Goal: Information Seeking & Learning: Learn about a topic

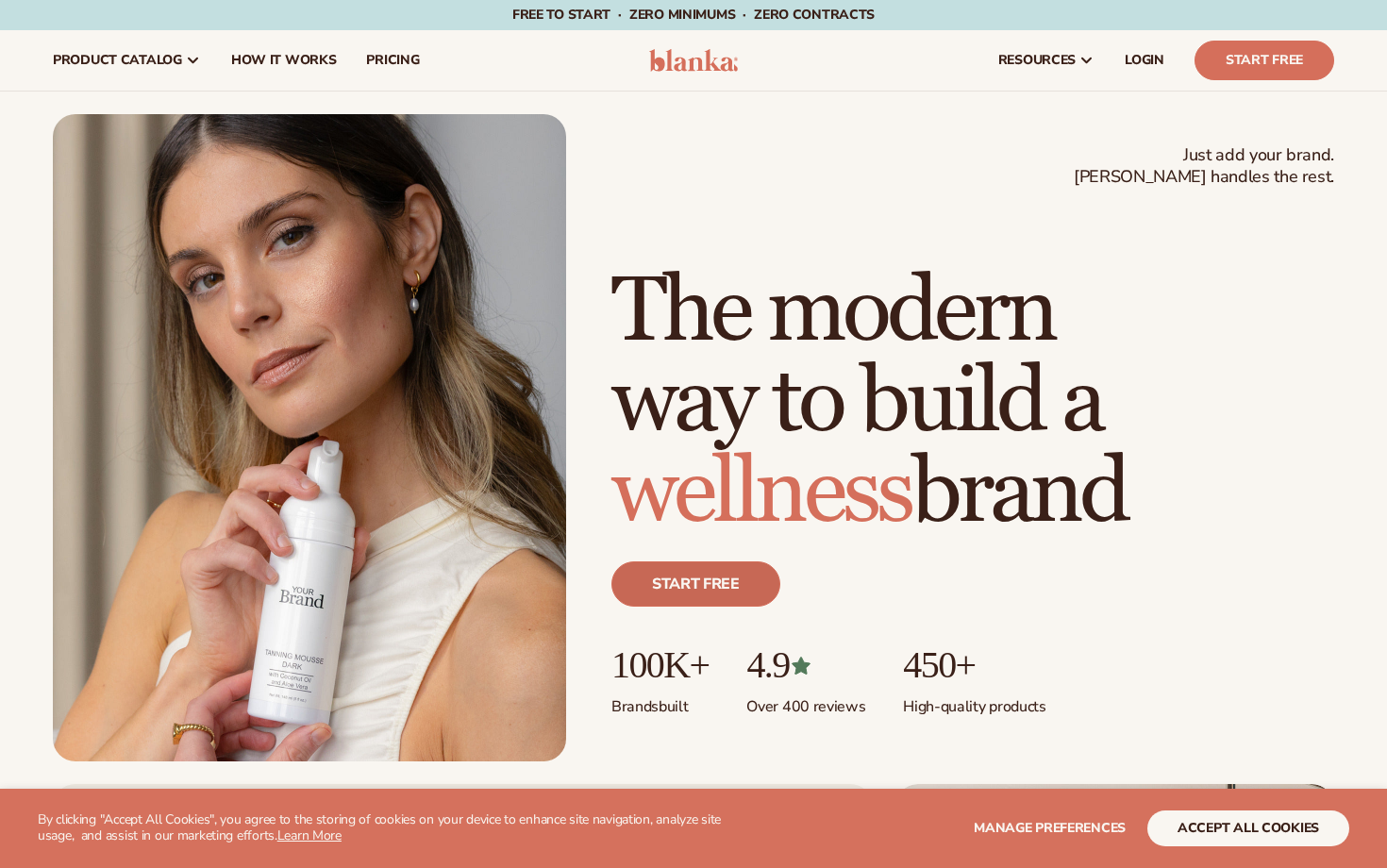
click at [730, 587] on link "Start free" at bounding box center [696, 583] width 169 height 45
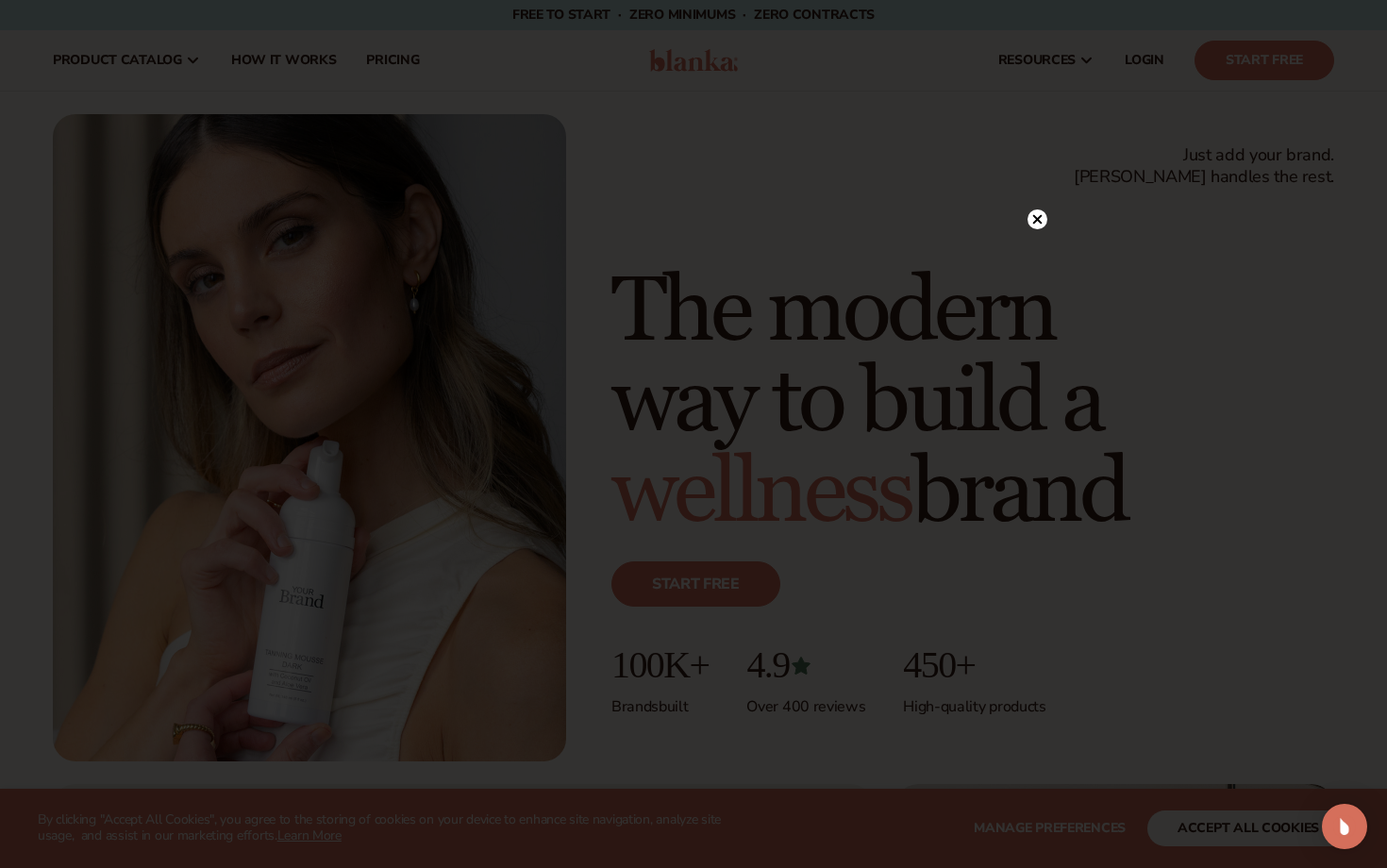
click at [1046, 218] on circle at bounding box center [1037, 219] width 20 height 20
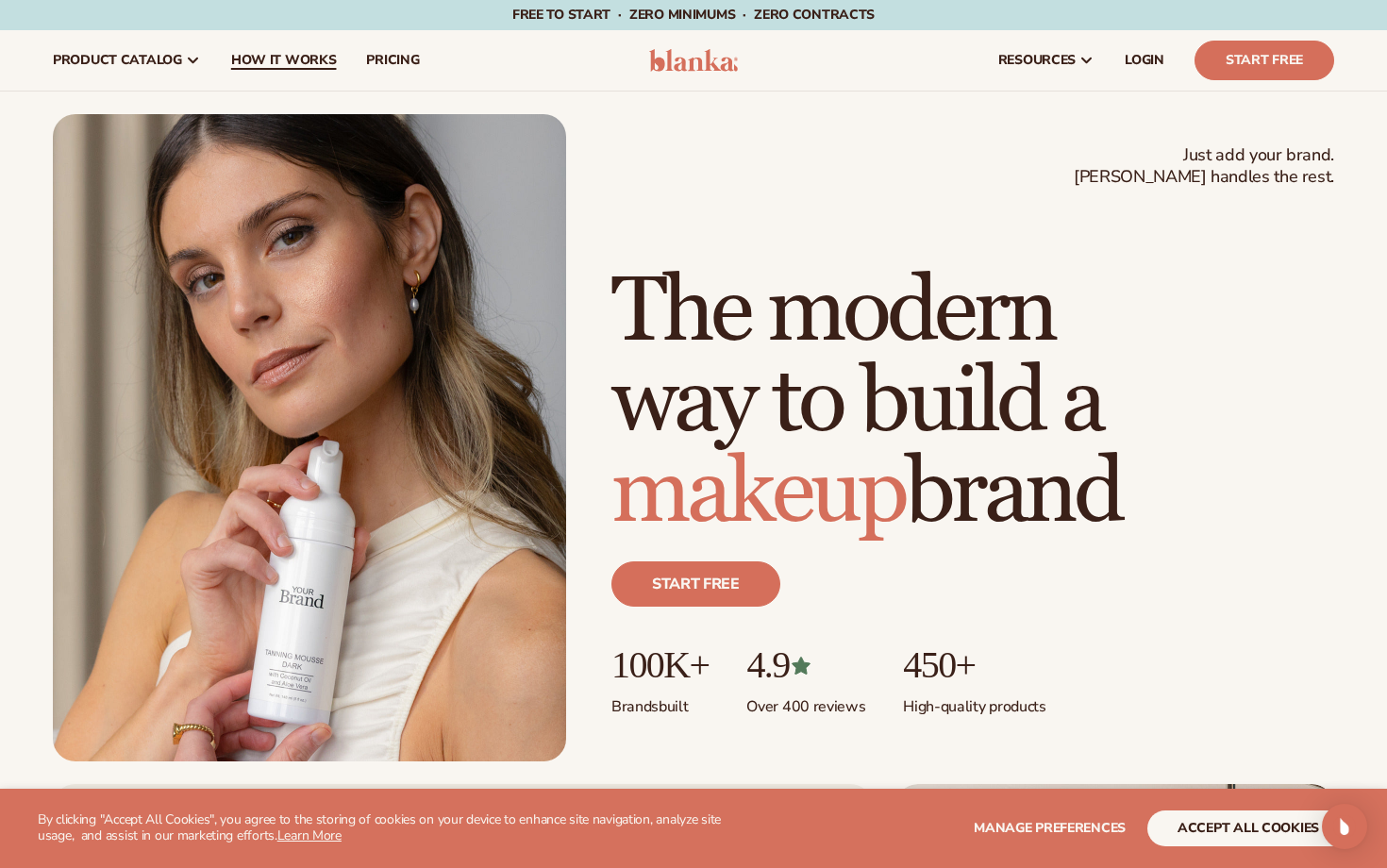
click at [294, 45] on link "How It Works" at bounding box center [284, 60] width 136 height 61
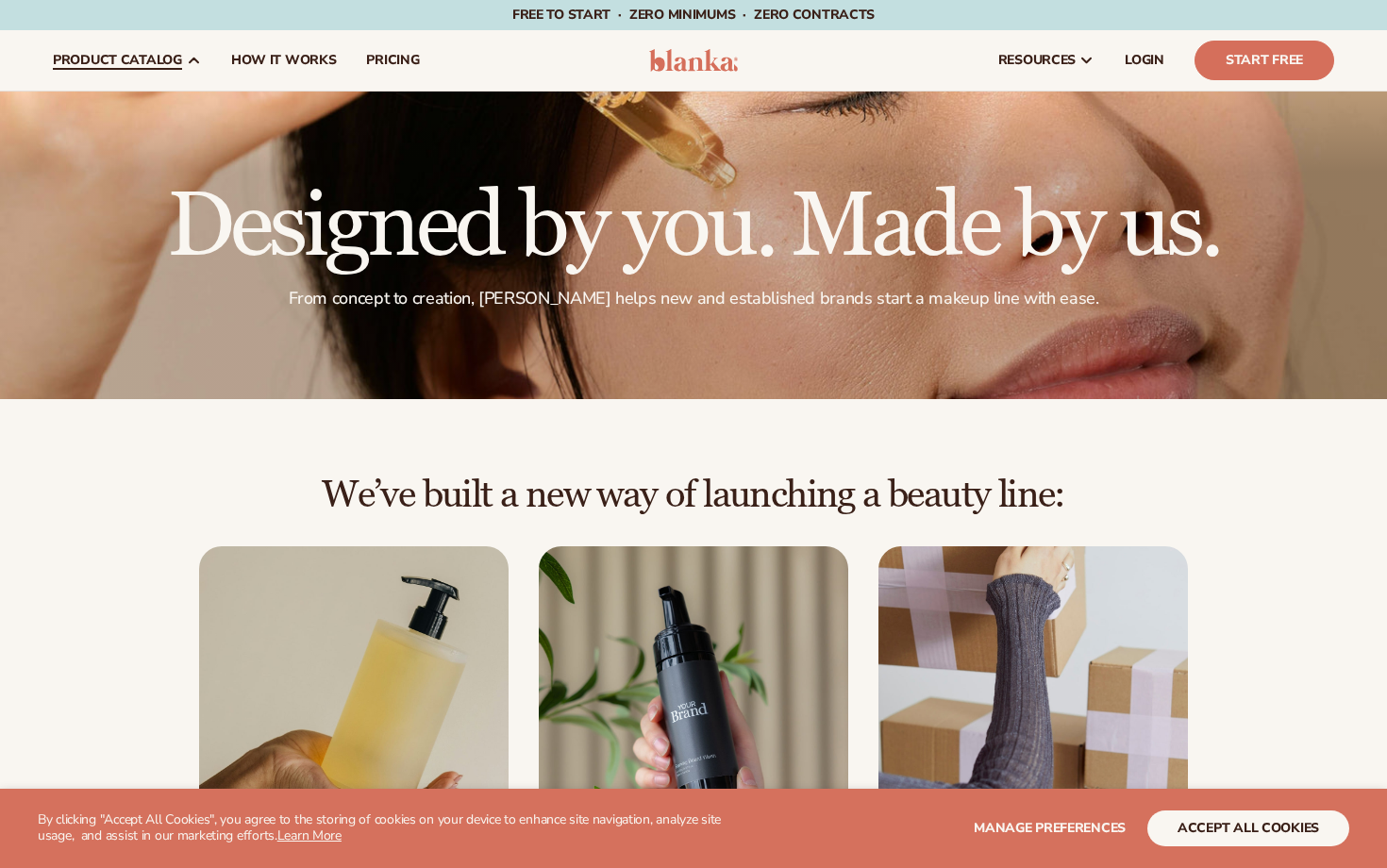
click at [176, 61] on span "product catalog" at bounding box center [117, 61] width 129 height 15
click at [186, 59] on icon at bounding box center [193, 61] width 15 height 15
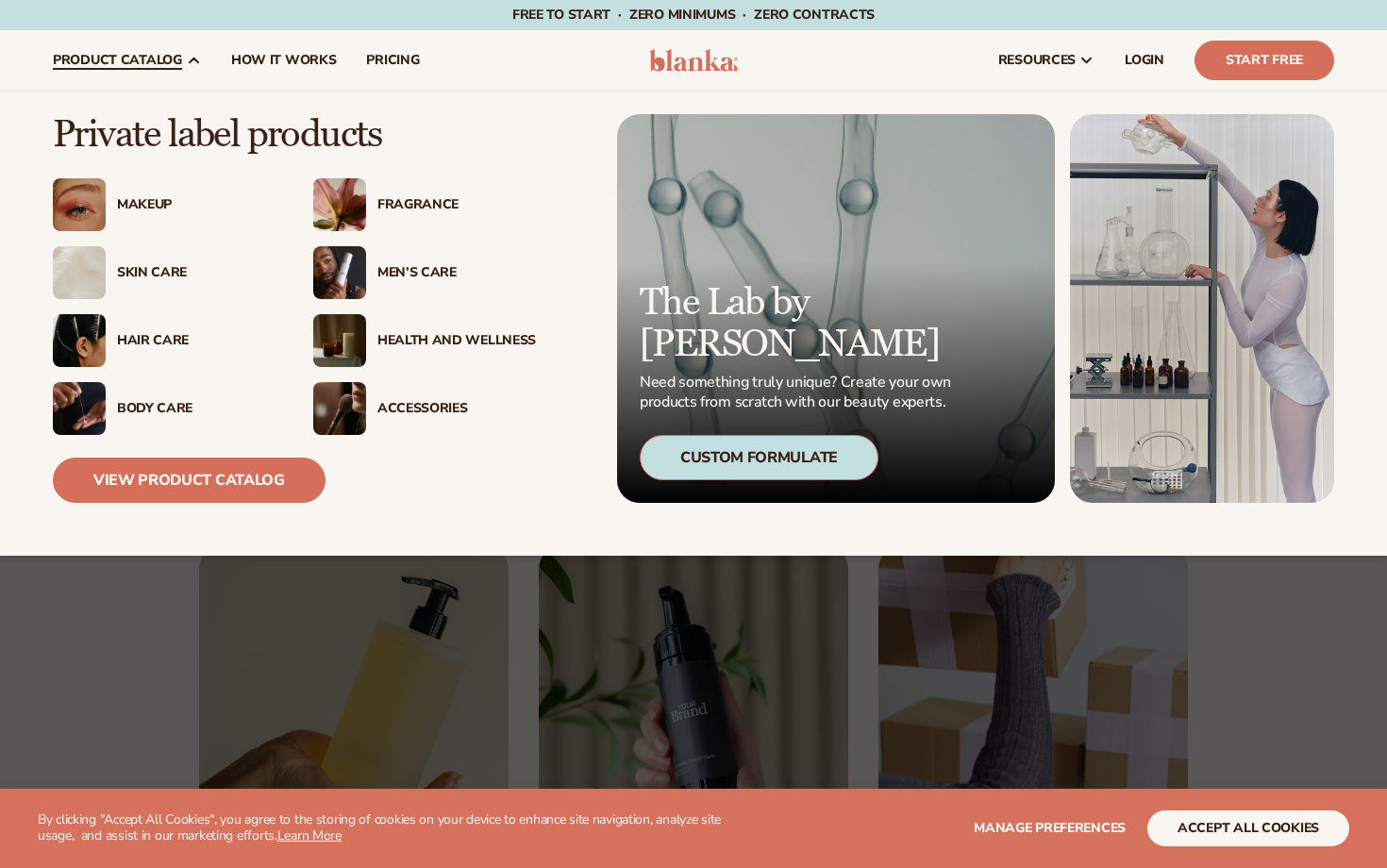
click at [150, 203] on div "Makeup" at bounding box center [196, 205] width 159 height 16
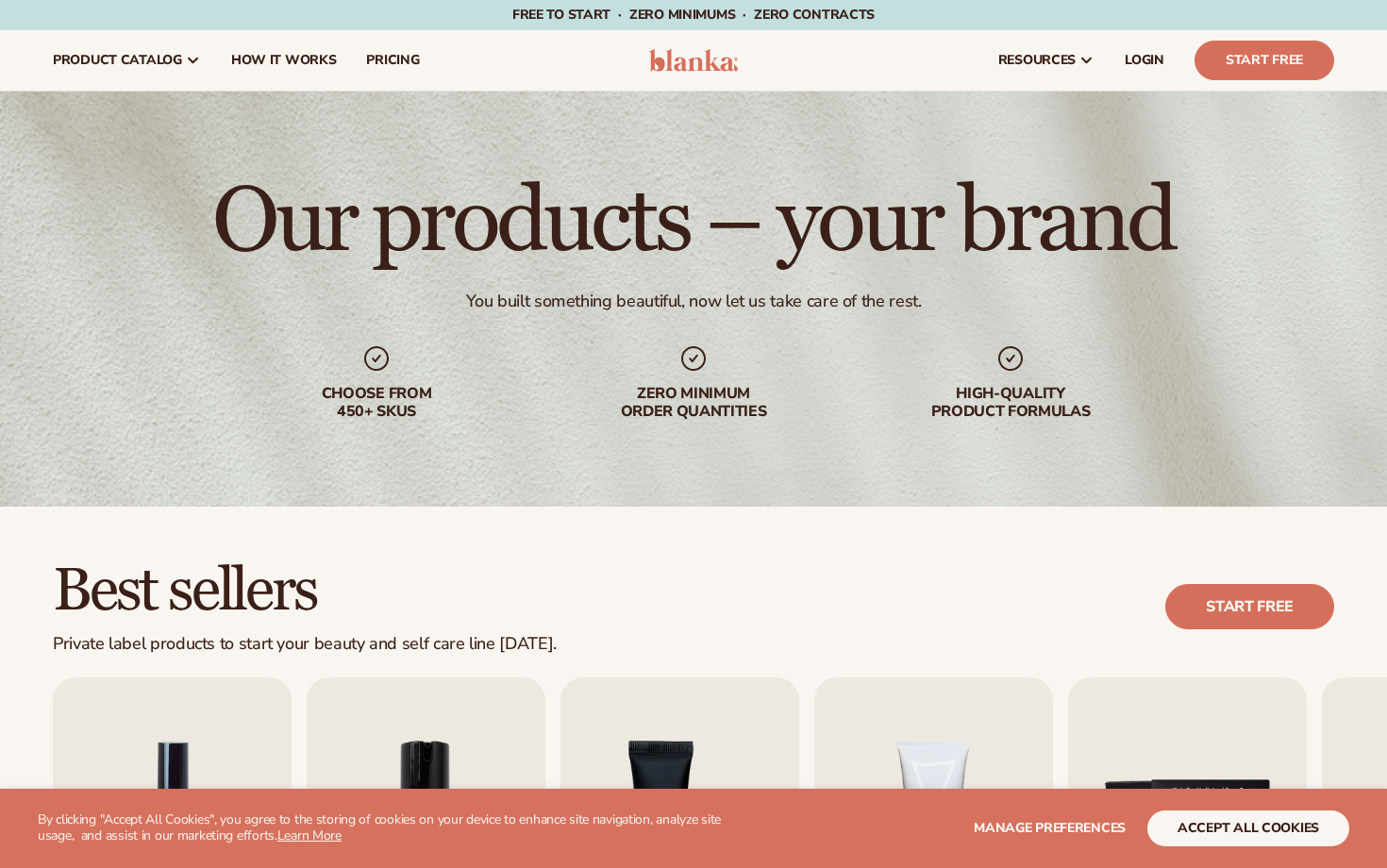
scroll to position [653, 0]
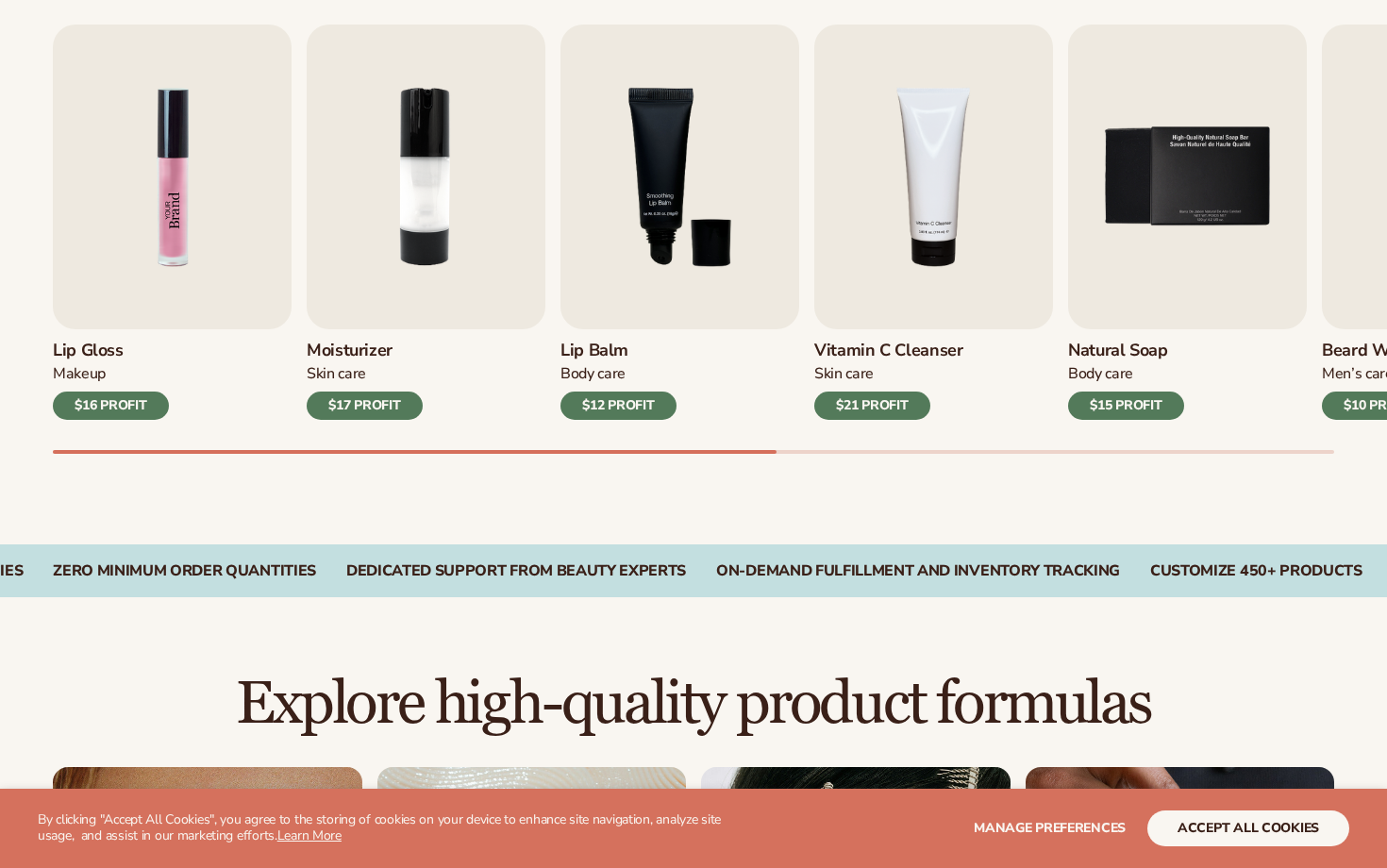
click at [228, 296] on img "1 / 9" at bounding box center [172, 177] width 238 height 305
click at [228, 297] on img "1 / 9" at bounding box center [172, 177] width 238 height 305
click at [177, 346] on div "Lip Gloss Makeup $16 PROFIT" at bounding box center [172, 375] width 238 height 90
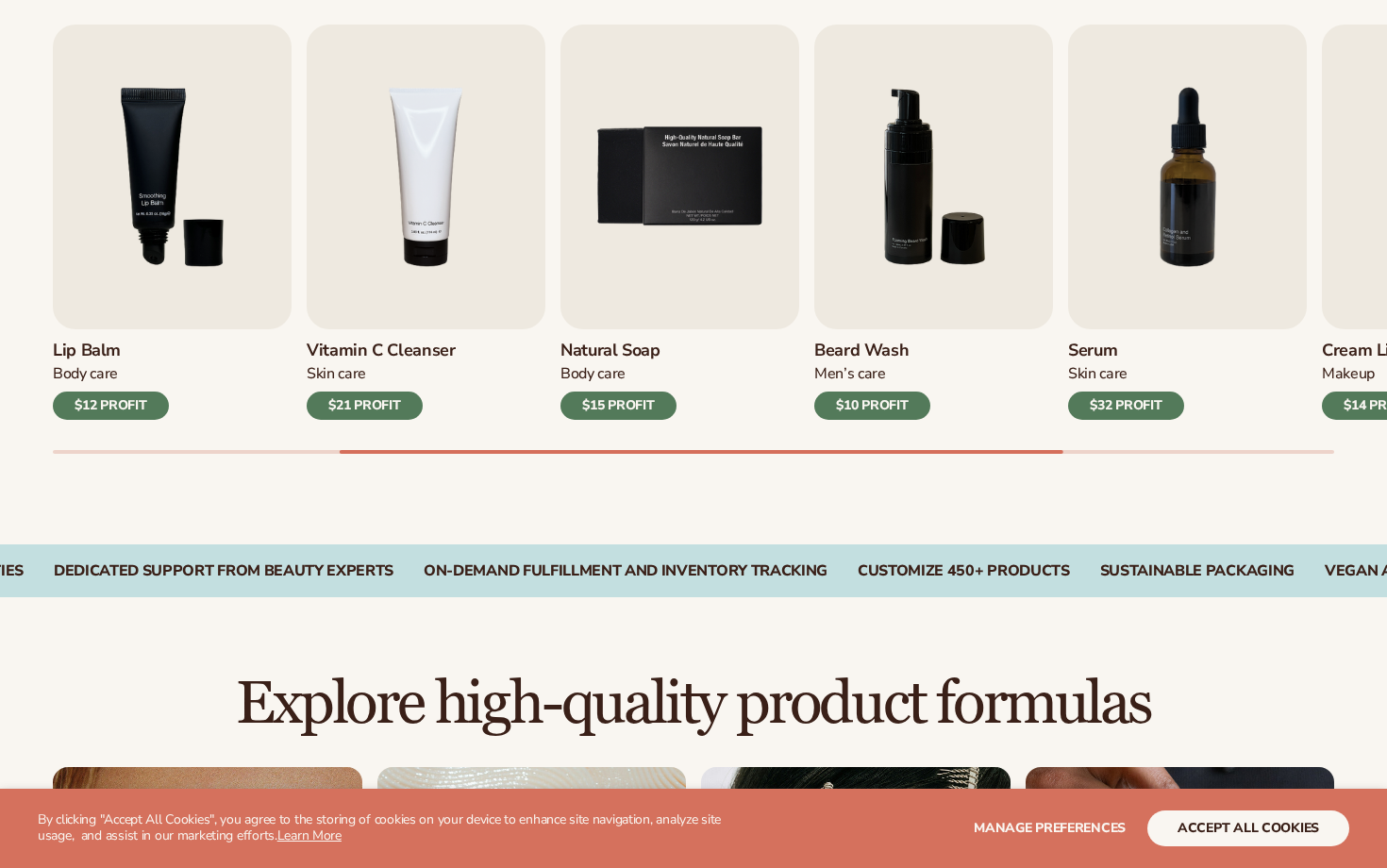
click at [177, 346] on div "Lip Balm Body Care $12 PROFIT" at bounding box center [172, 375] width 238 height 90
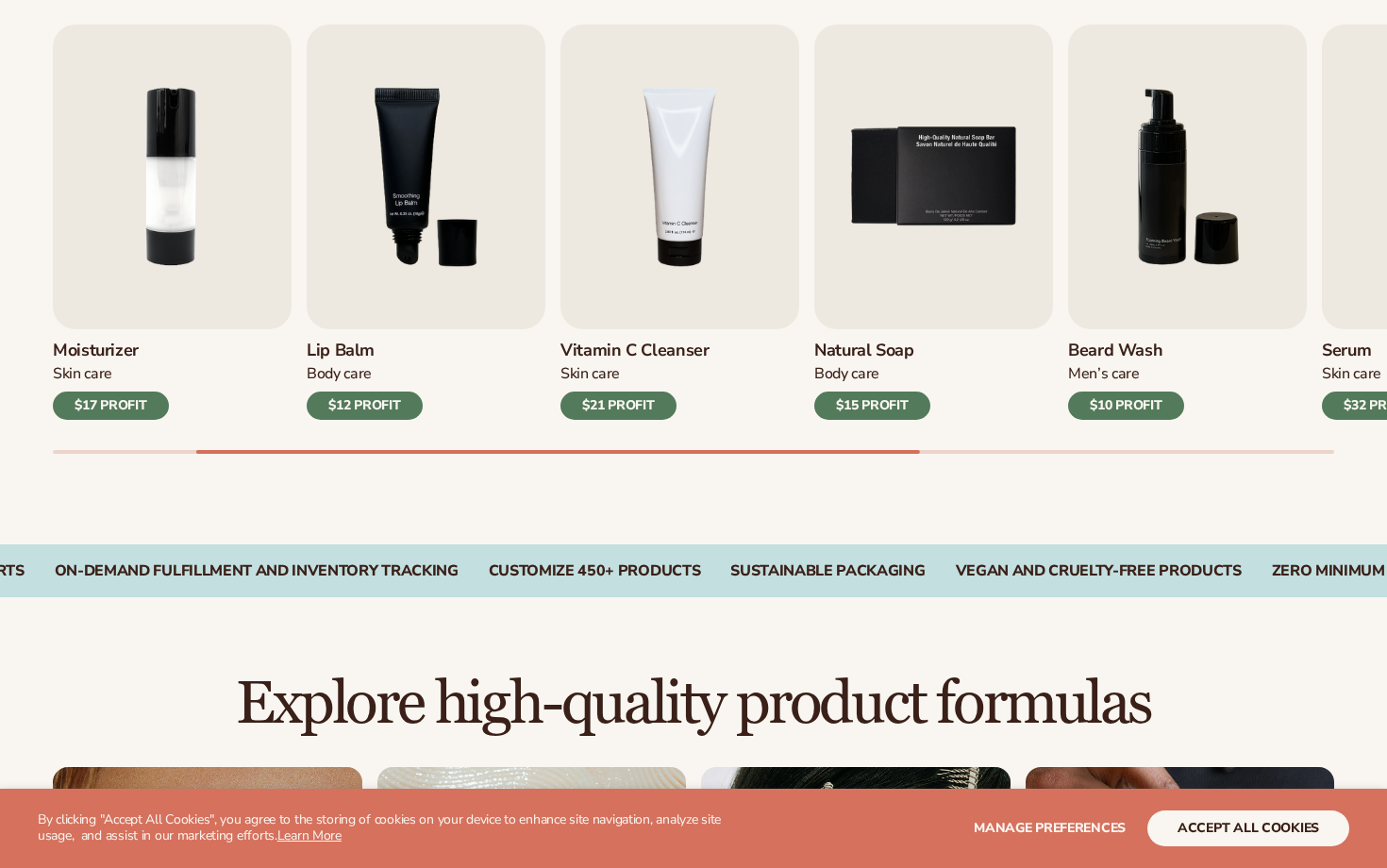
click at [143, 406] on div "$17 PROFIT" at bounding box center [111, 405] width 116 height 28
click at [185, 279] on img "2 / 9" at bounding box center [172, 177] width 238 height 305
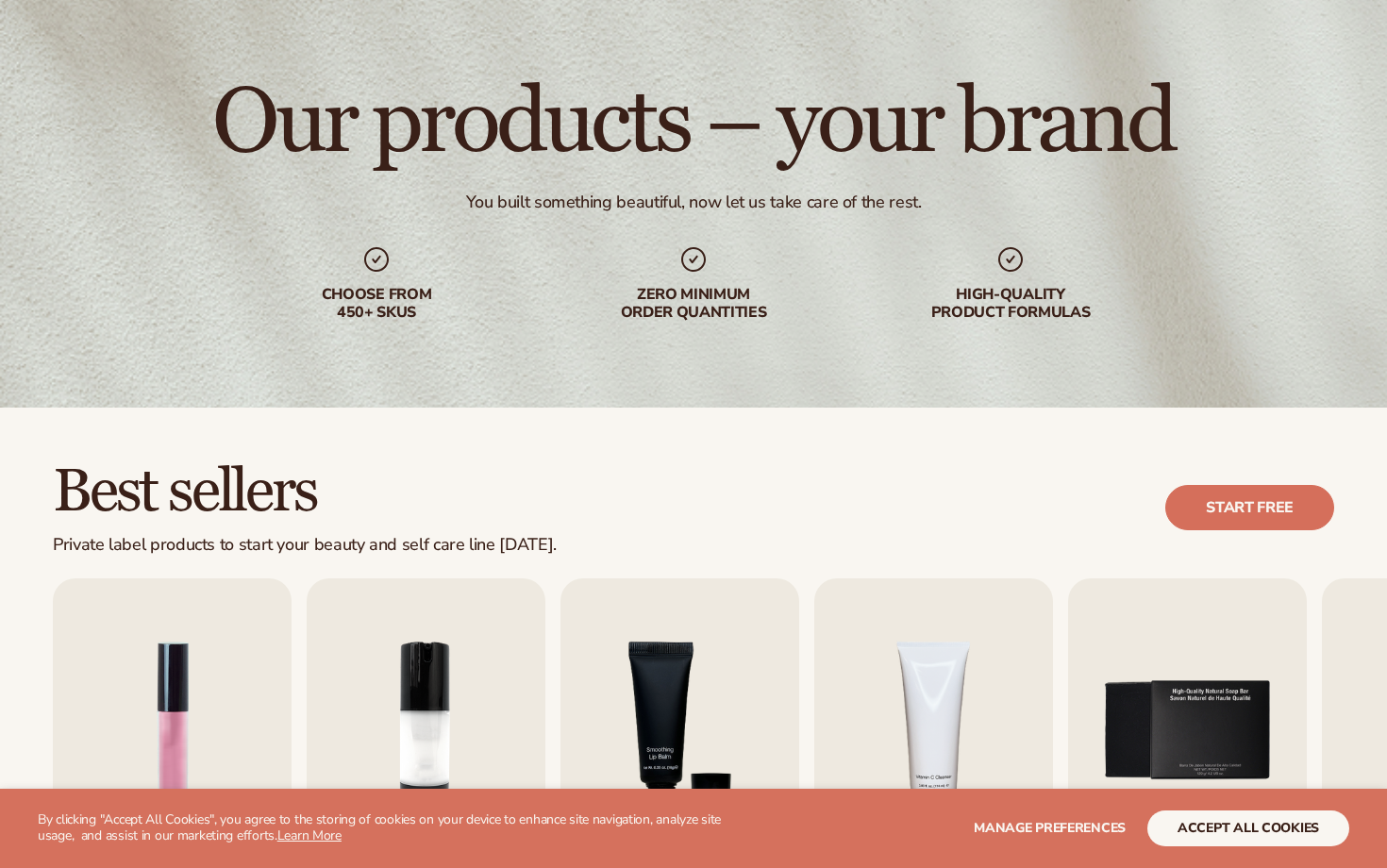
scroll to position [0, 0]
